Goal: Find contact information: Find contact information

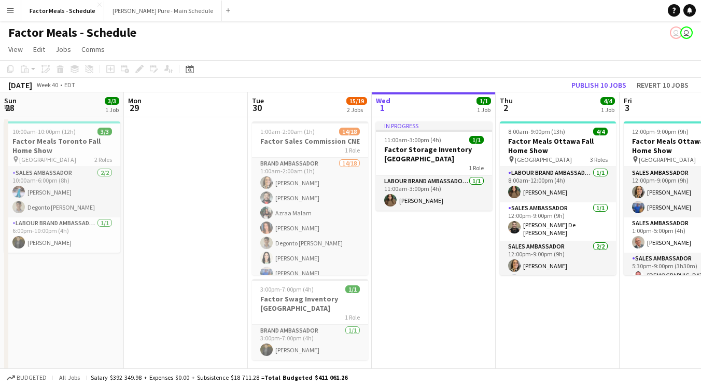
scroll to position [0, 248]
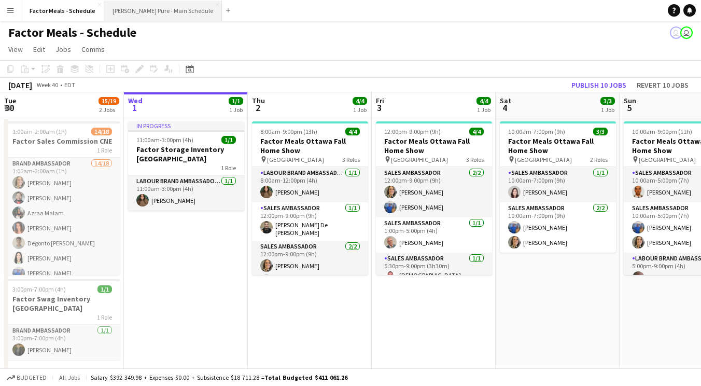
click at [159, 4] on button "[PERSON_NAME] Pure - Main Schedule Close" at bounding box center [163, 11] width 118 height 20
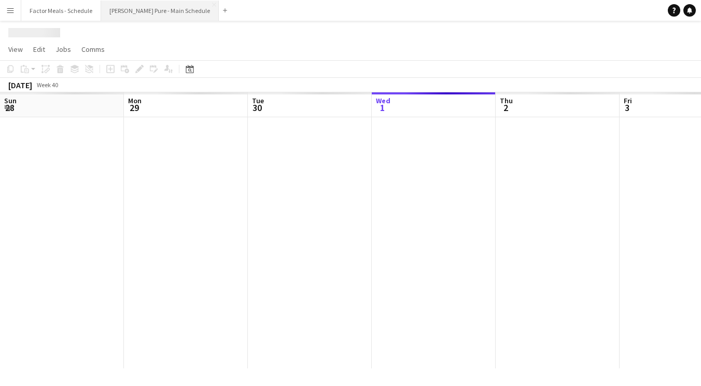
scroll to position [0, 248]
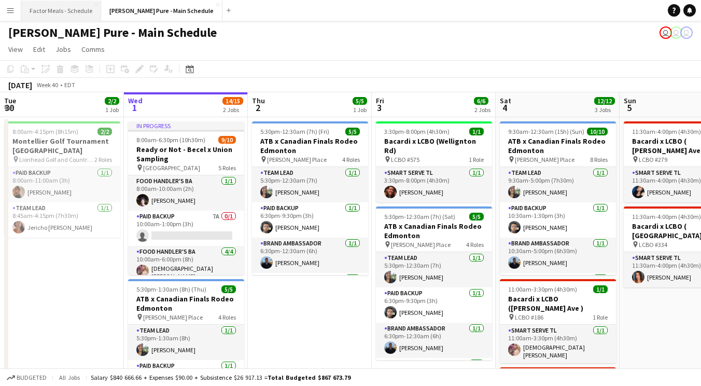
click at [47, 9] on button "Factor Meals - Schedule Close" at bounding box center [61, 11] width 80 height 20
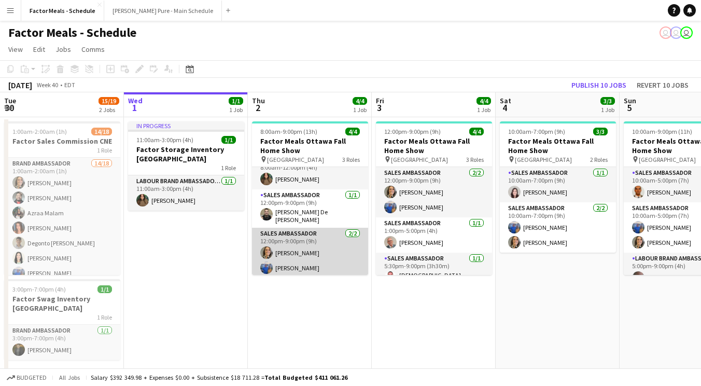
click at [305, 243] on app-card-role "Sales Ambassador [DATE] 12:00pm-9:00pm (9h) [PERSON_NAME] [PERSON_NAME]" at bounding box center [310, 253] width 116 height 50
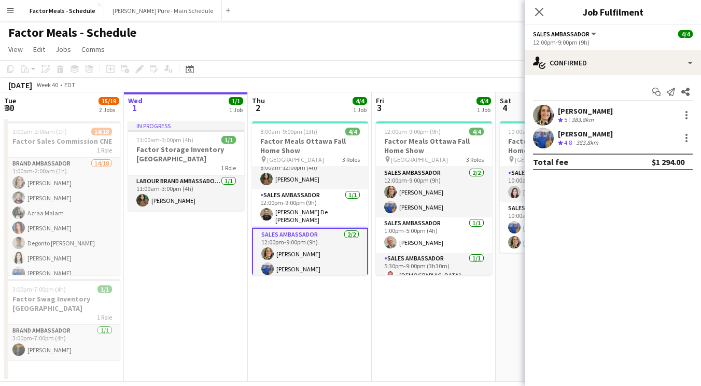
click at [585, 108] on div "[PERSON_NAME]" at bounding box center [585, 110] width 55 height 9
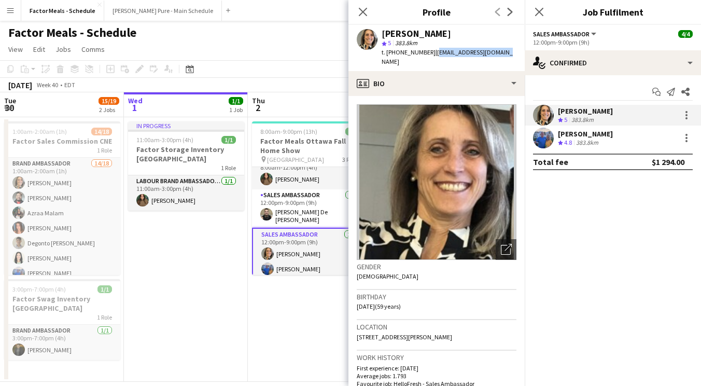
drag, startPoint x: 496, startPoint y: 53, endPoint x: 428, endPoint y: 55, distance: 68.0
click at [428, 55] on div "[PERSON_NAME] star 5 383.8km t. [PHONE_NUMBER] | [EMAIL_ADDRESS][DOMAIN_NAME]" at bounding box center [436, 48] width 176 height 46
copy span "[EMAIL_ADDRESS][DOMAIN_NAME]"
drag, startPoint x: 422, startPoint y: 53, endPoint x: 388, endPoint y: 54, distance: 34.3
click at [388, 54] on span "t. [PHONE_NUMBER]" at bounding box center [409, 52] width 54 height 8
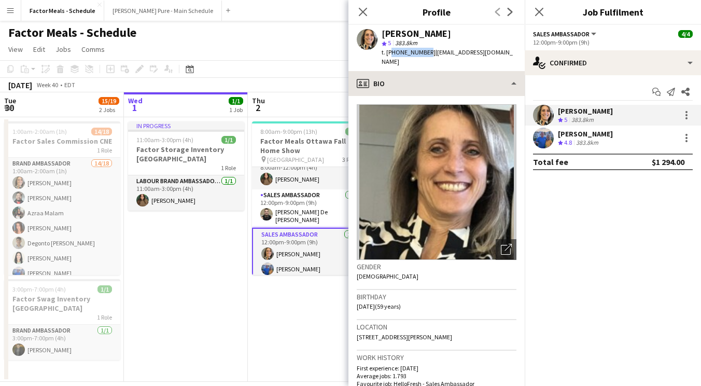
copy span "16478322070"
